Goal: Information Seeking & Learning: Learn about a topic

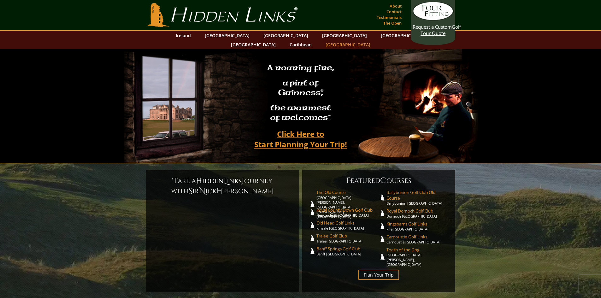
click at [374, 40] on link "[GEOGRAPHIC_DATA]" at bounding box center [348, 44] width 51 height 9
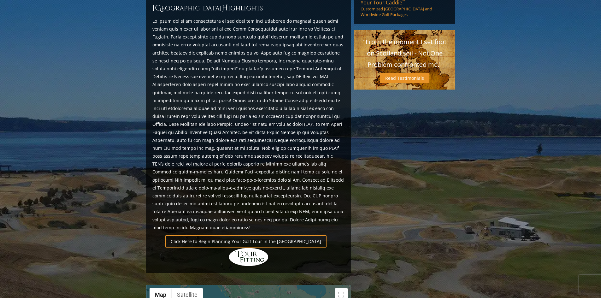
scroll to position [379, 0]
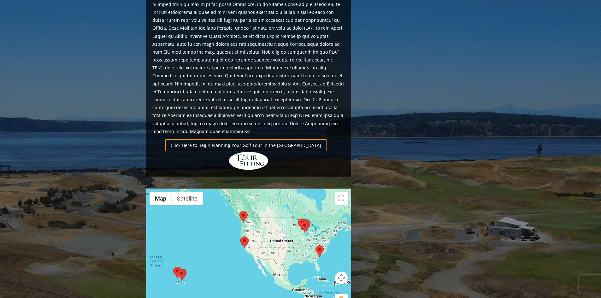
click at [316, 246] on area at bounding box center [316, 246] width 0 height 0
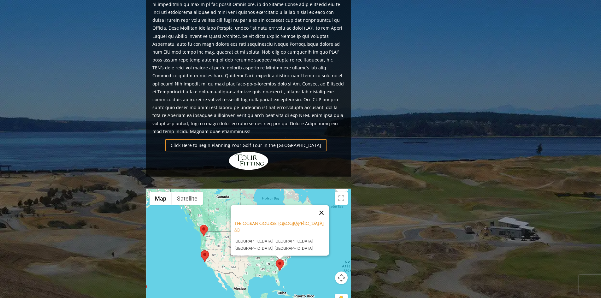
click at [325, 205] on button "Close" at bounding box center [321, 212] width 15 height 15
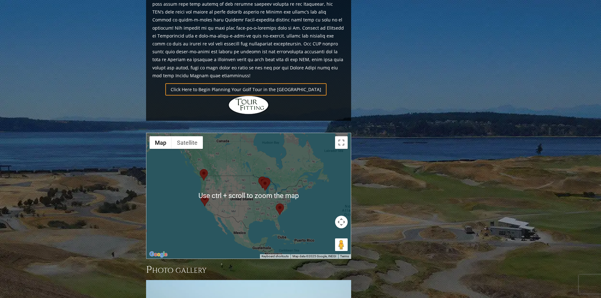
scroll to position [410, 0]
